Goal: Find specific page/section: Find specific page/section

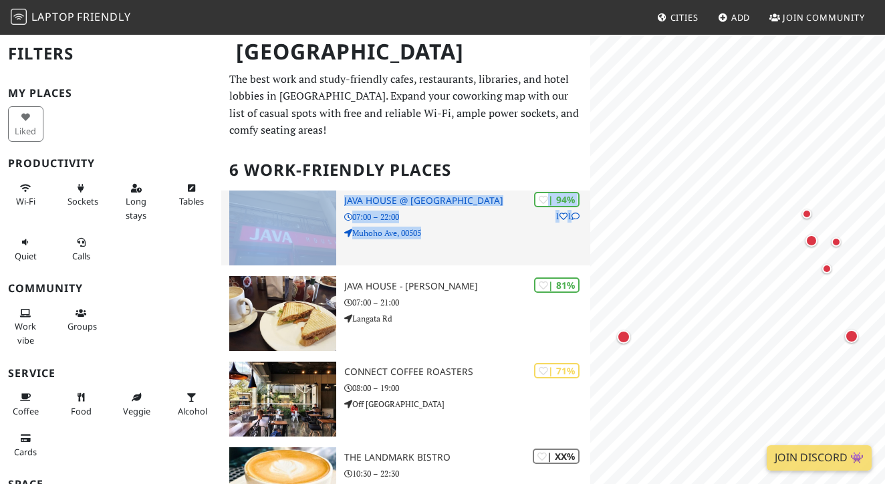
click at [364, 201] on h3 "Java House @ [GEOGRAPHIC_DATA]" at bounding box center [467, 200] width 246 height 11
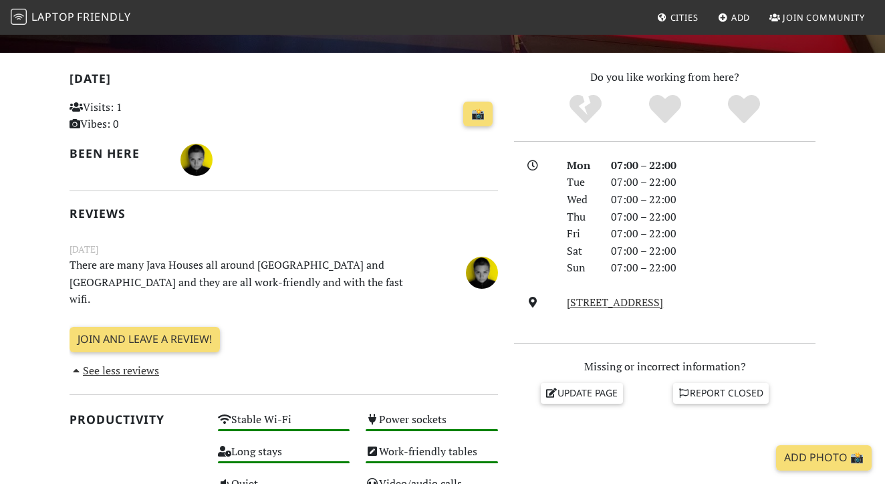
scroll to position [193, 0]
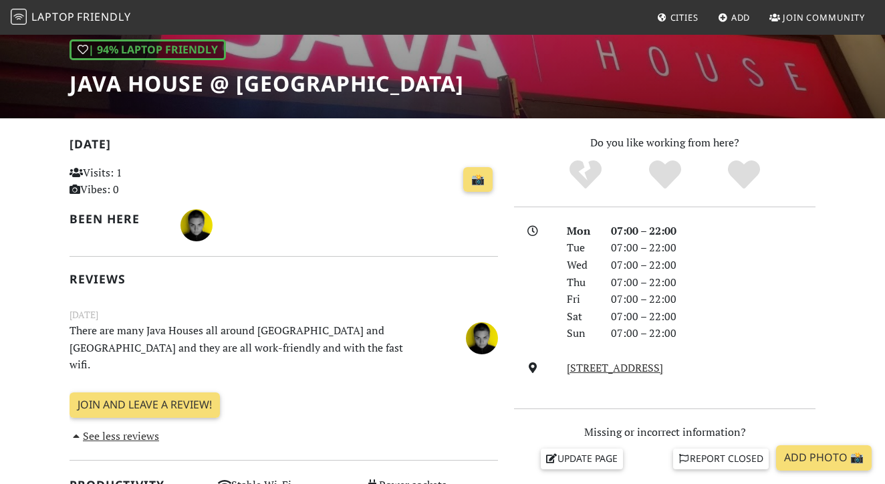
drag, startPoint x: 384, startPoint y: 79, endPoint x: 7, endPoint y: 78, distance: 377.1
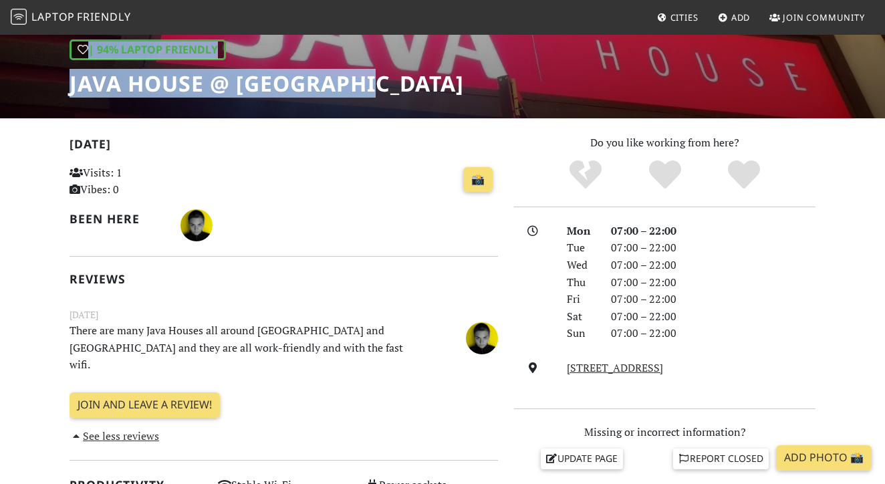
drag, startPoint x: 64, startPoint y: 75, endPoint x: 387, endPoint y: 90, distance: 323.2
copy div "| 94% Laptop Friendly Java House @ Muhoho Ave"
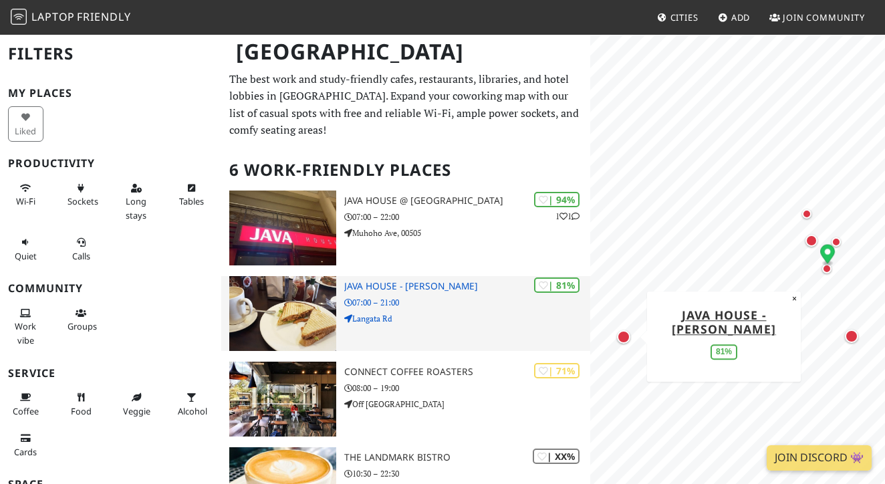
click at [424, 337] on div "| 81% Java House - Karen 07:00 – 21:00 Langata Rd" at bounding box center [467, 313] width 246 height 75
